Goal: Communication & Community: Answer question/provide support

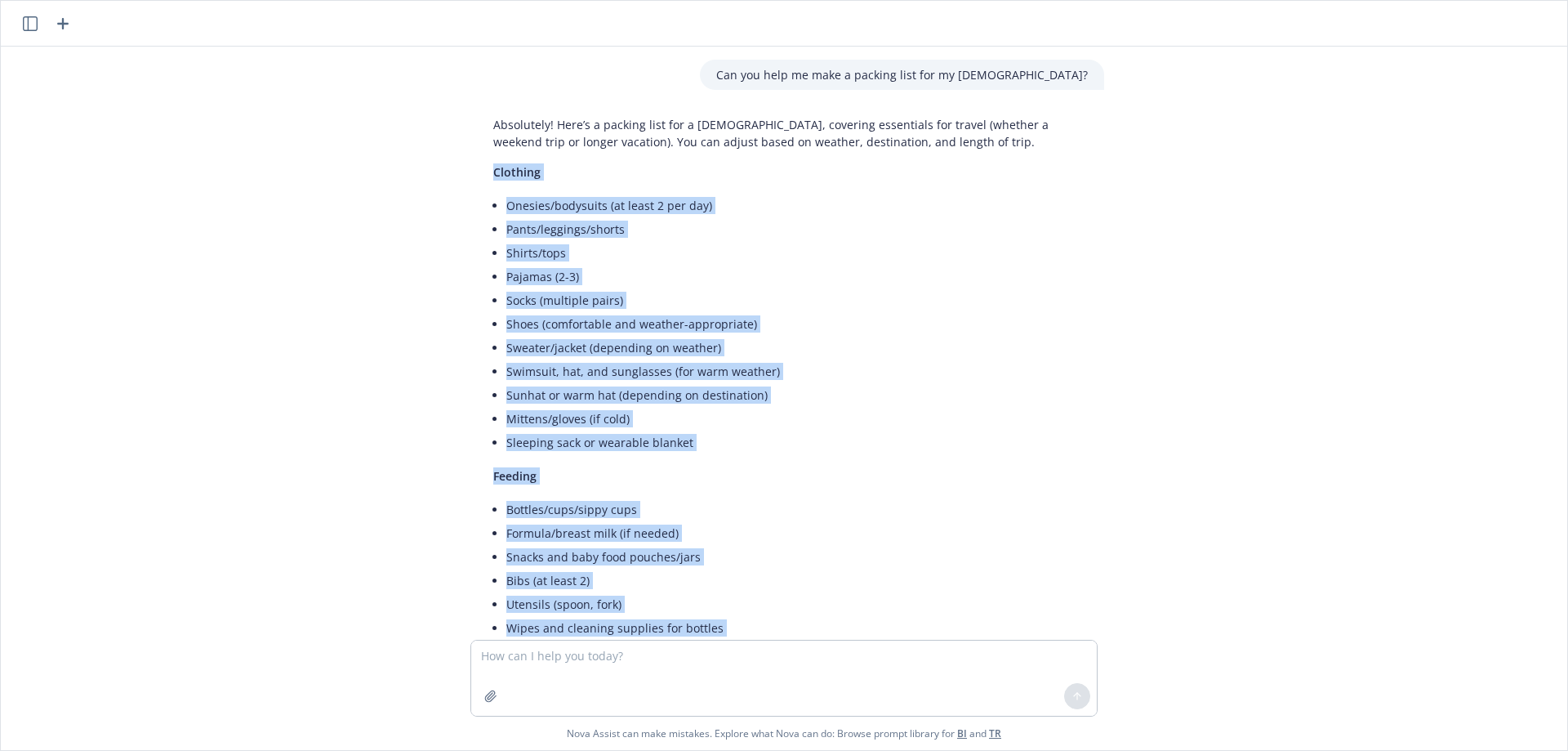
scroll to position [1113, 0]
